Goal: Transaction & Acquisition: Purchase product/service

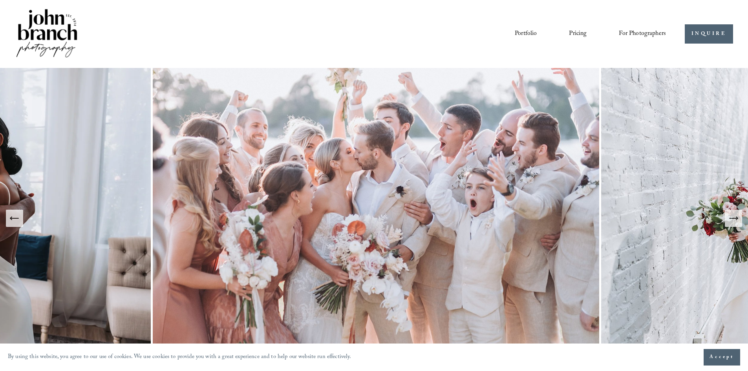
click at [0, 0] on span "Presets" at bounding box center [0, 0] width 0 height 0
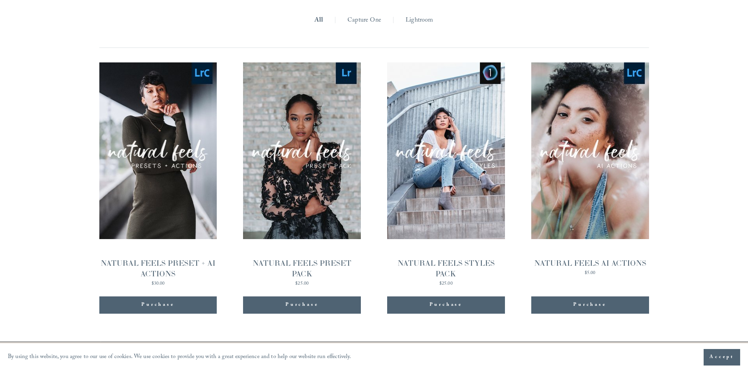
scroll to position [808, 0]
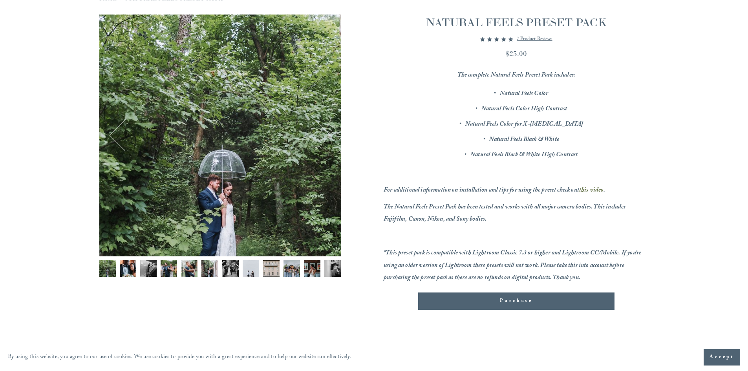
scroll to position [118, 0]
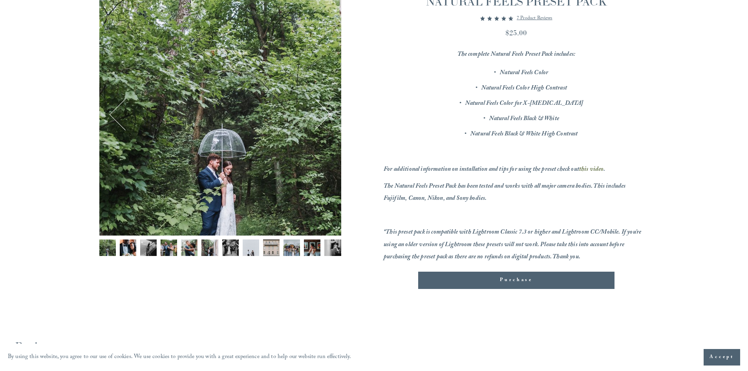
click at [128, 243] on img "Image 2 of 12" at bounding box center [128, 248] width 16 height 16
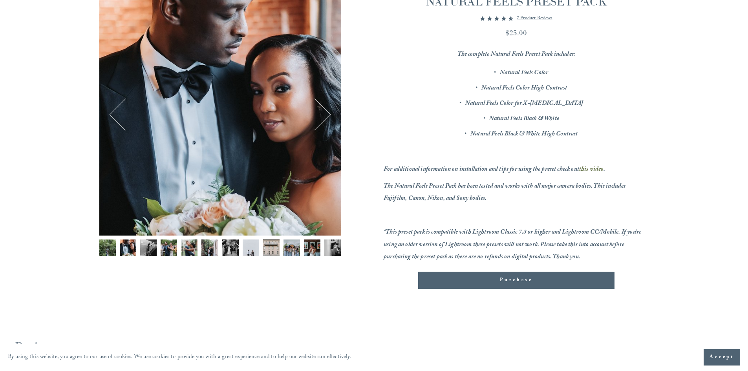
click at [147, 244] on img "Image 3 of 12" at bounding box center [148, 248] width 16 height 16
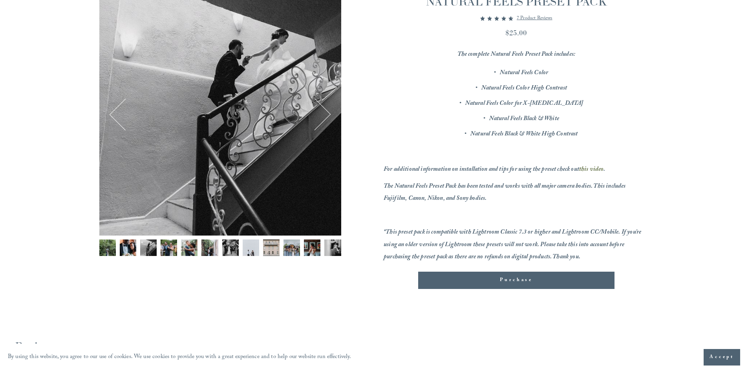
click at [169, 247] on img "Image 4 of 12" at bounding box center [169, 248] width 16 height 16
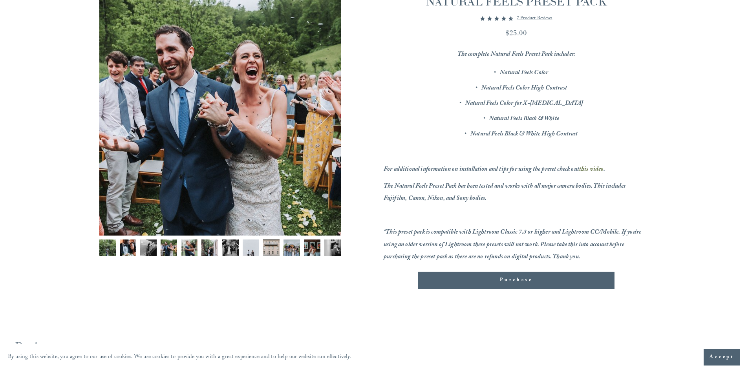
click at [186, 244] on img "Image 5 of 12" at bounding box center [189, 248] width 16 height 16
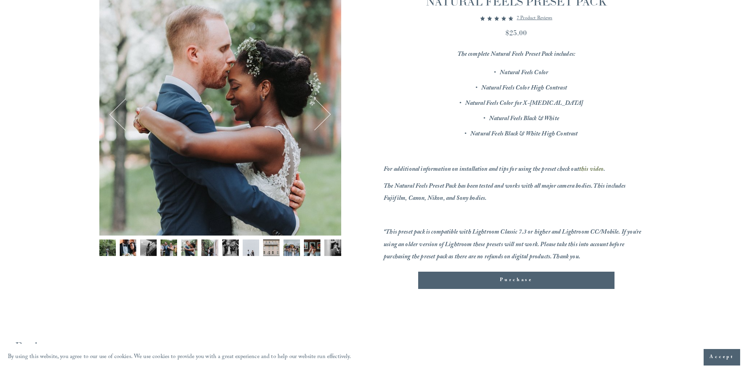
click at [205, 248] on img "Image 6 of 12" at bounding box center [209, 248] width 16 height 16
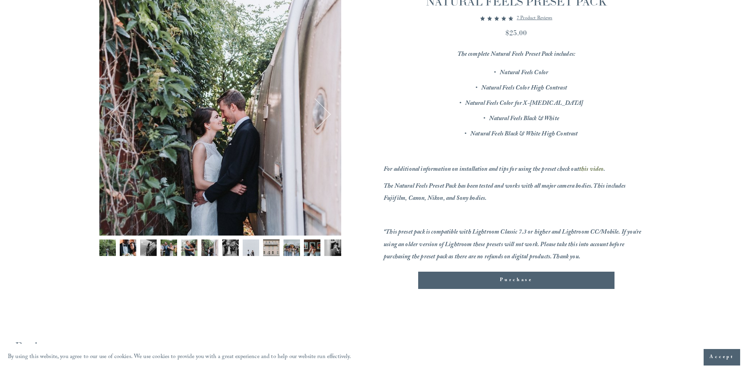
click at [230, 247] on img "Image 7 of 12" at bounding box center [230, 248] width 16 height 16
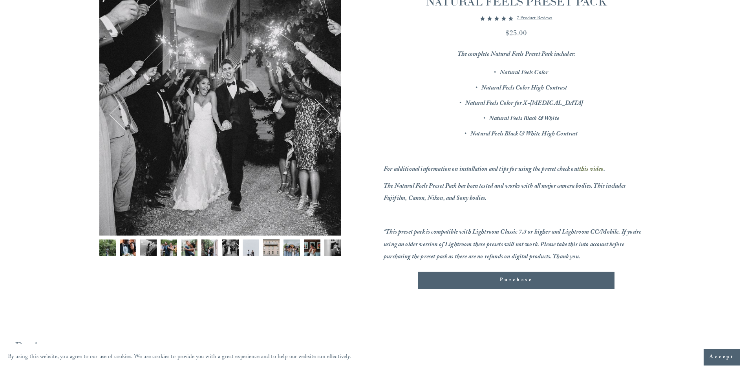
click at [249, 247] on img "Image 8 of 12" at bounding box center [251, 248] width 16 height 16
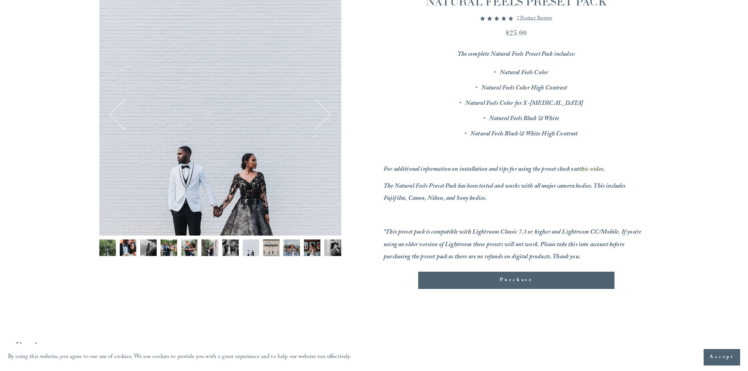
click at [267, 247] on img "Image 9 of 12" at bounding box center [271, 248] width 16 height 16
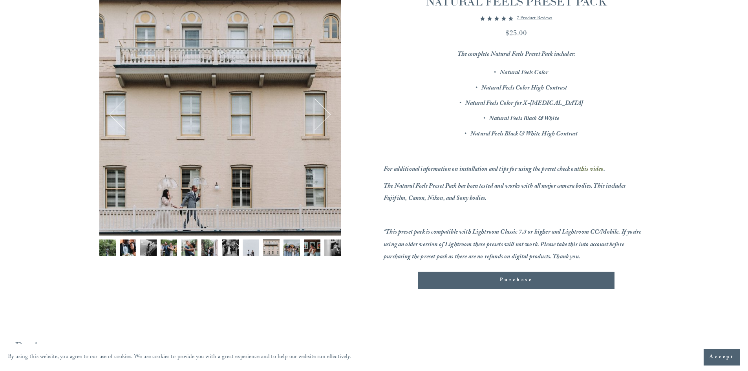
click at [287, 250] on img "Image 10 of 12" at bounding box center [291, 248] width 16 height 16
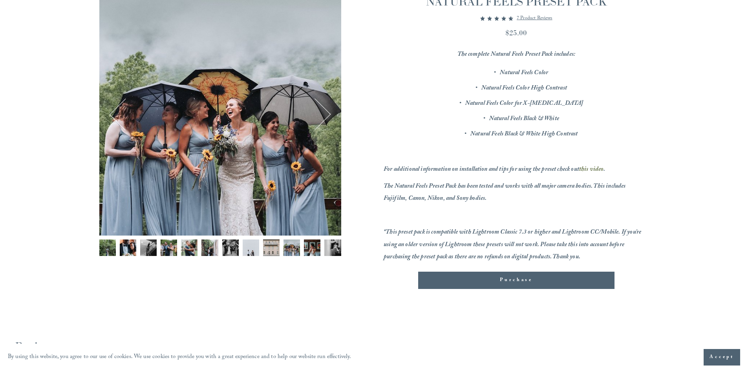
click at [310, 249] on img "Image 11 of 12" at bounding box center [312, 248] width 16 height 16
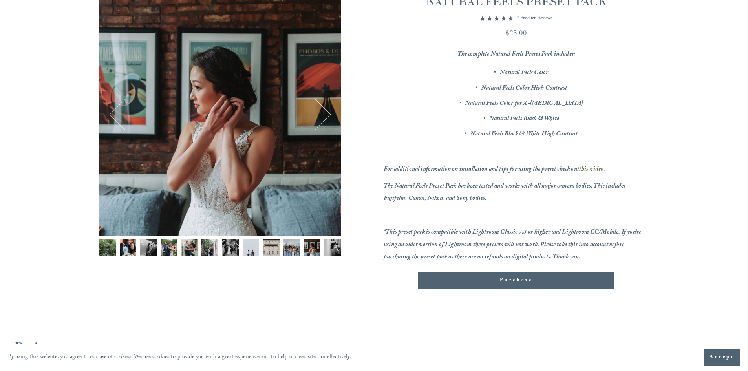
click at [289, 249] on img "Image 10 of 12" at bounding box center [291, 248] width 16 height 16
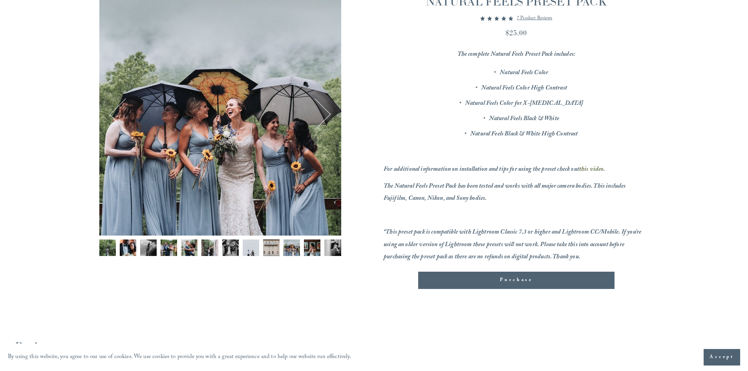
click at [308, 249] on img "Image 11 of 12" at bounding box center [312, 248] width 16 height 16
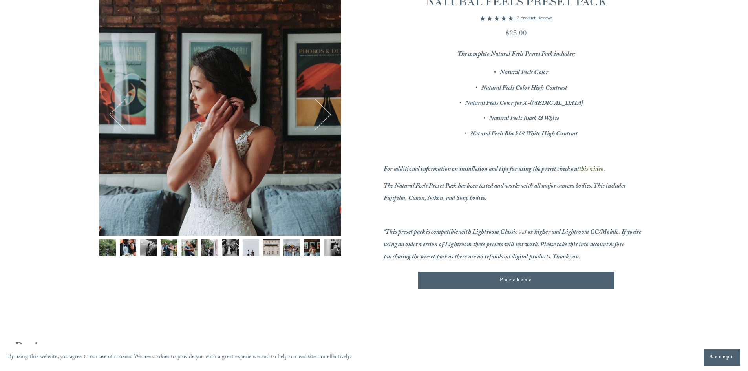
click at [331, 247] on img "Image 12 of 12" at bounding box center [332, 248] width 16 height 16
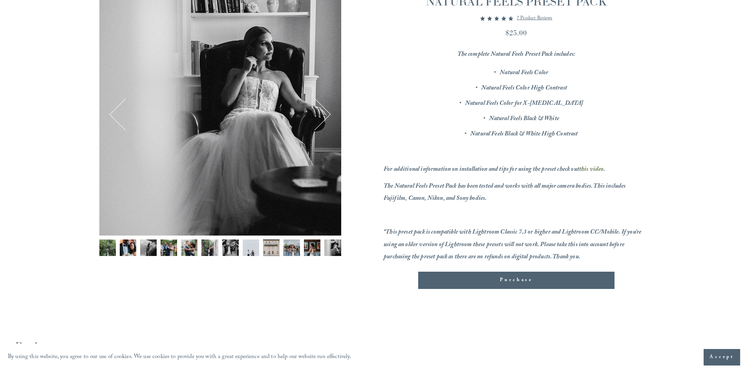
click at [309, 246] on img "Image 11 of 12" at bounding box center [312, 248] width 16 height 16
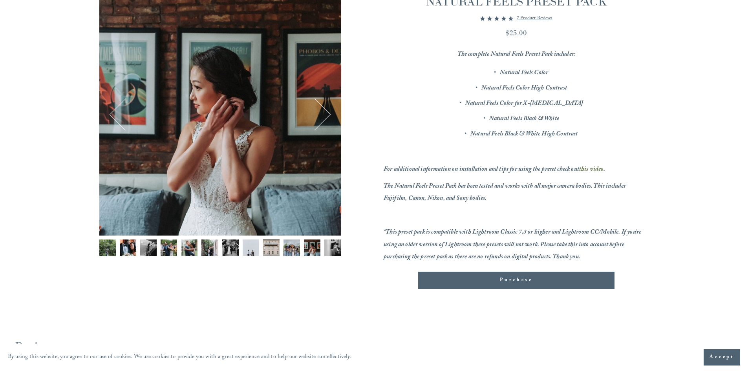
click at [291, 248] on img "Image 10 of 12" at bounding box center [291, 248] width 16 height 16
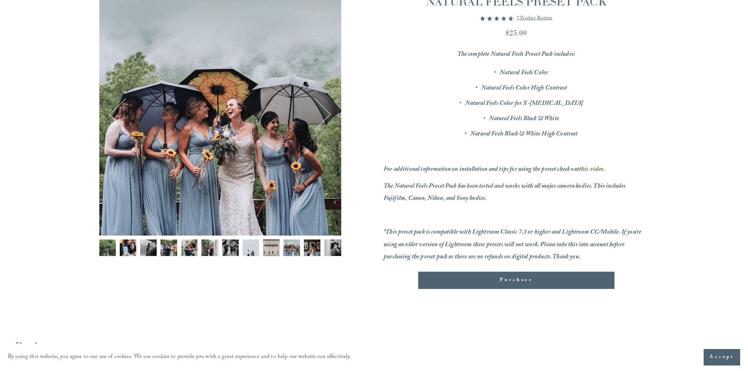
click at [270, 248] on img "Image 9 of 12" at bounding box center [271, 248] width 16 height 16
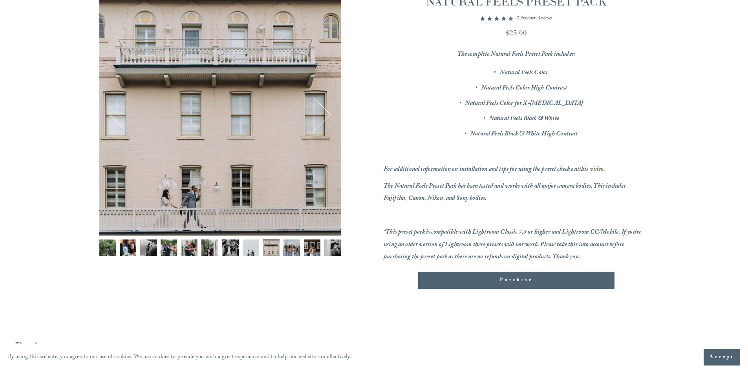
click at [245, 249] on img "Image 8 of 12" at bounding box center [251, 248] width 16 height 16
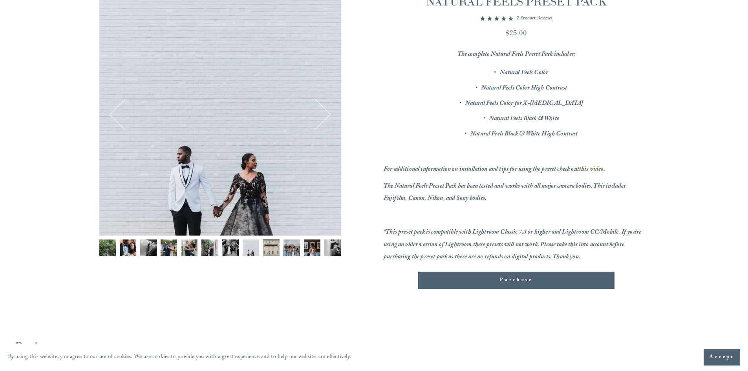
click at [223, 252] on img "Image 7 of 12" at bounding box center [230, 248] width 16 height 16
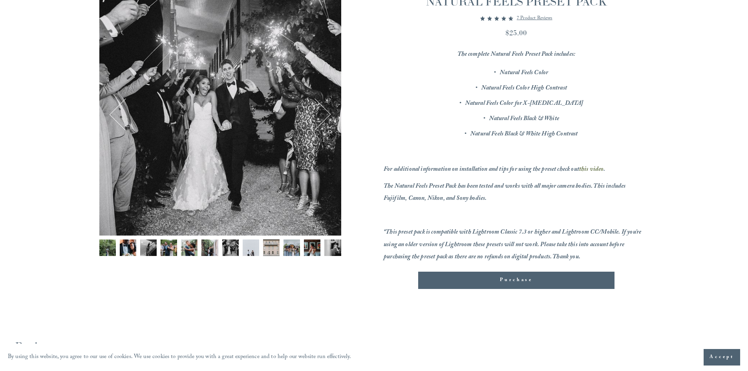
click at [215, 248] on img "Image 6 of 12" at bounding box center [209, 248] width 16 height 16
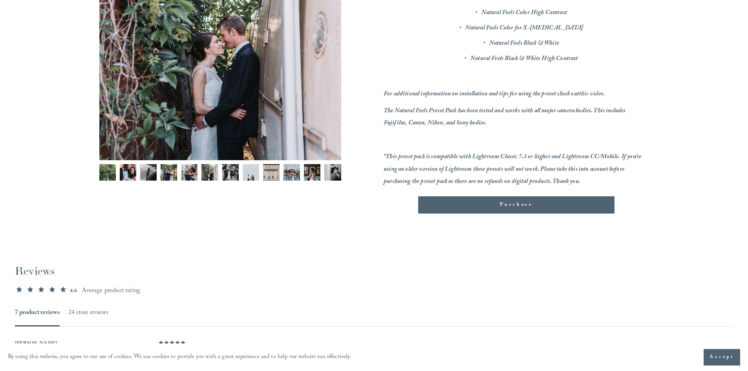
scroll to position [194, 0]
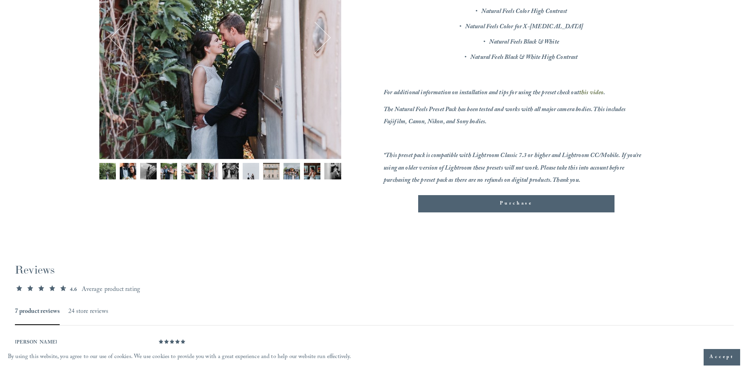
click at [515, 203] on span "Purchase" at bounding box center [516, 204] width 33 height 8
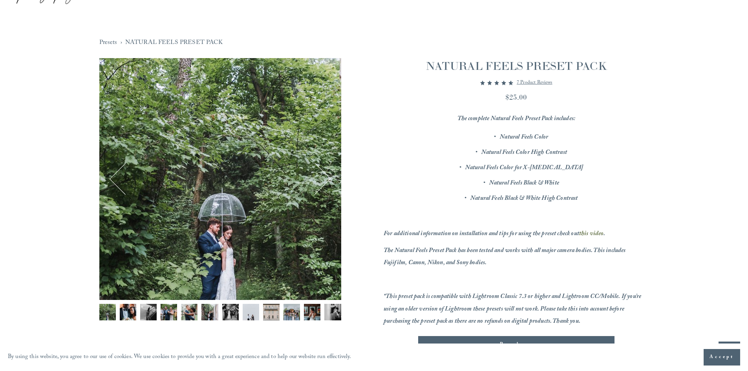
scroll to position [118, 0]
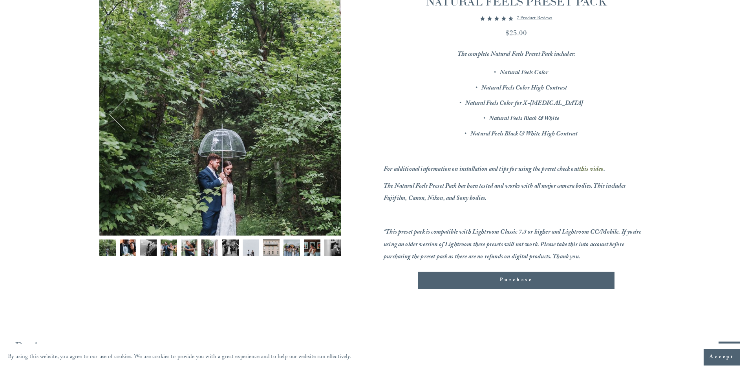
click at [591, 168] on em "this video" at bounding box center [591, 170] width 25 height 11
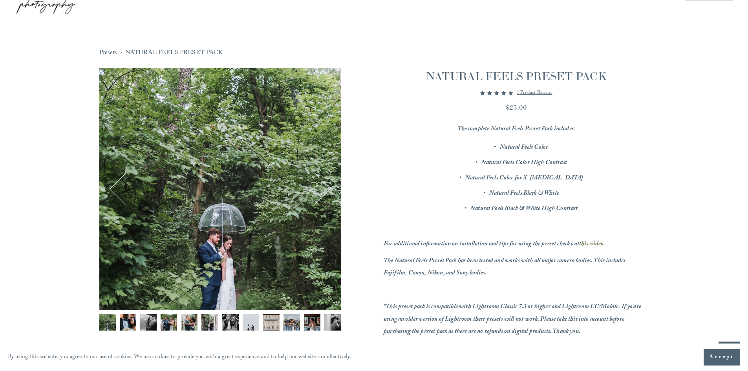
scroll to position [0, 0]
